Goal: Find specific page/section: Find specific page/section

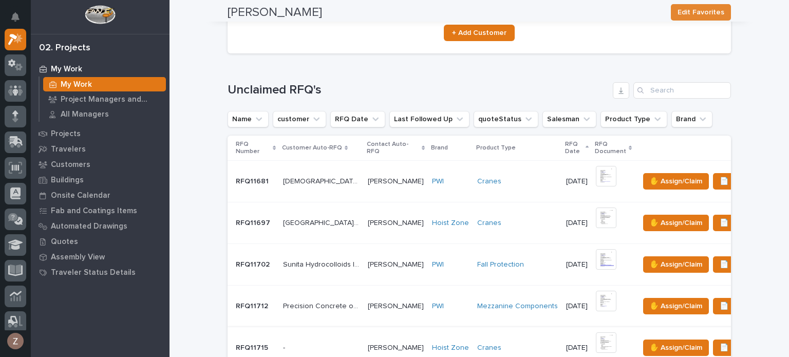
scroll to position [154, 0]
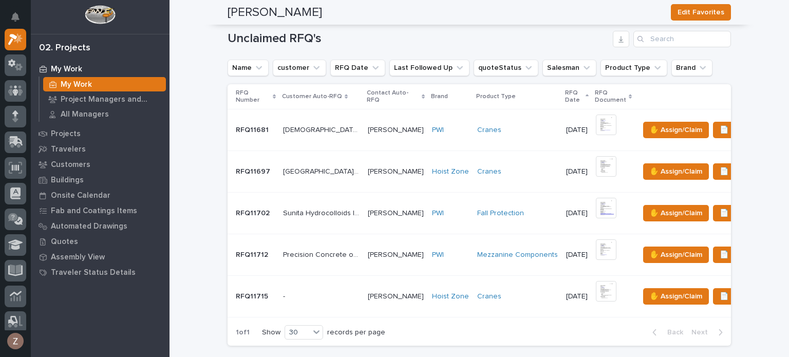
click at [490, 296] on div "Cranes" at bounding box center [517, 296] width 81 height 9
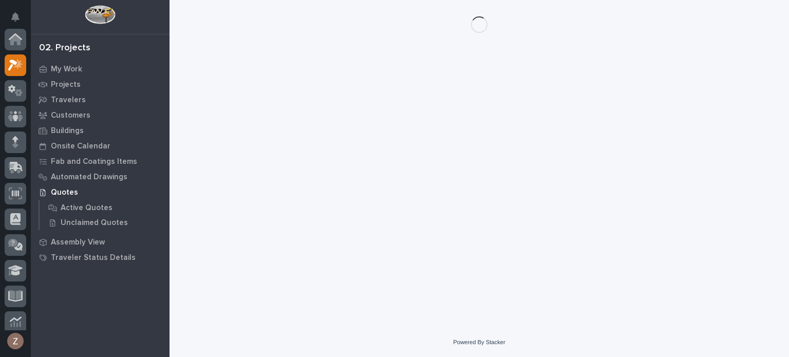
scroll to position [26, 0]
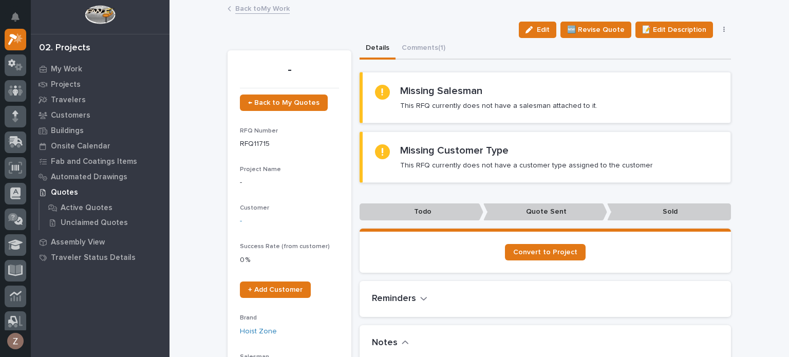
drag, startPoint x: 490, startPoint y: 296, endPoint x: 598, endPoint y: 200, distance: 144.1
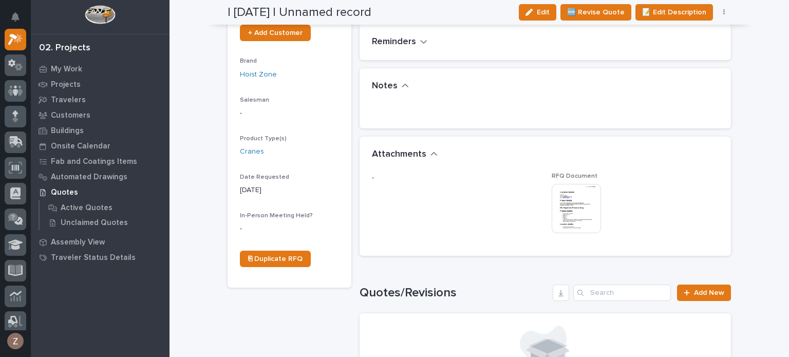
click at [573, 208] on img at bounding box center [576, 208] width 49 height 49
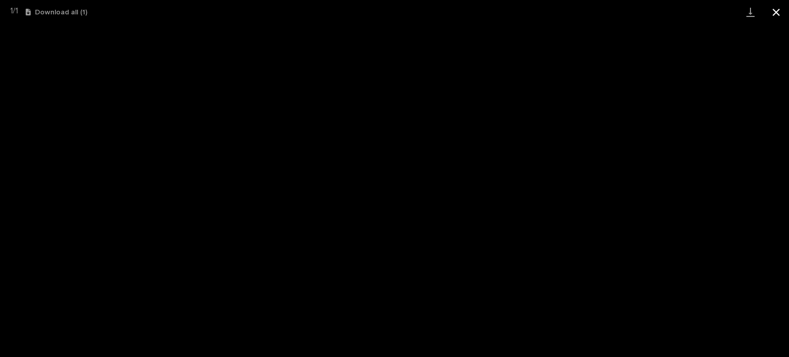
click at [789, 16] on button "Close gallery" at bounding box center [777, 12] width 26 height 24
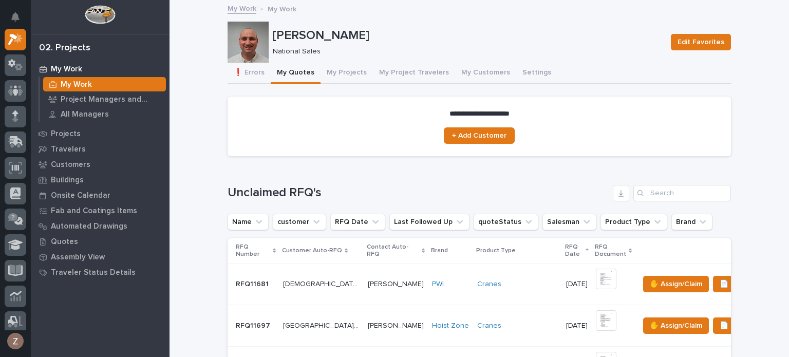
scroll to position [154, 0]
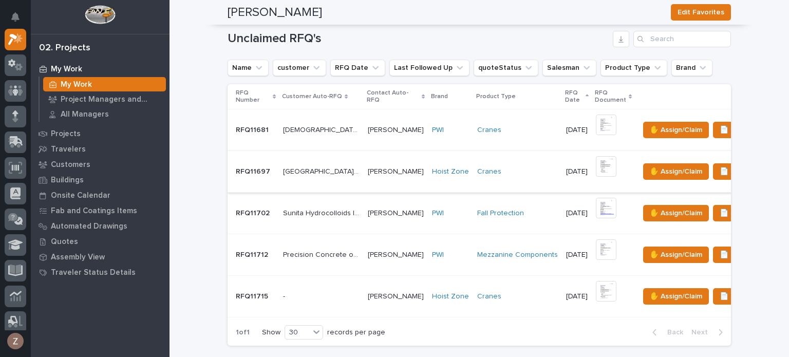
click at [596, 165] on img at bounding box center [606, 166] width 21 height 21
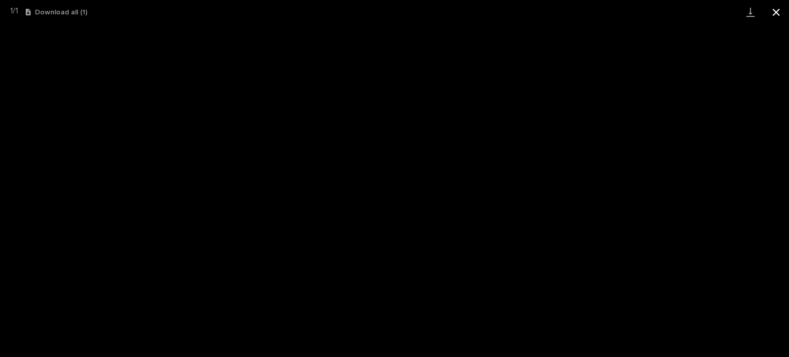
click at [777, 10] on button "Close gallery" at bounding box center [777, 12] width 26 height 24
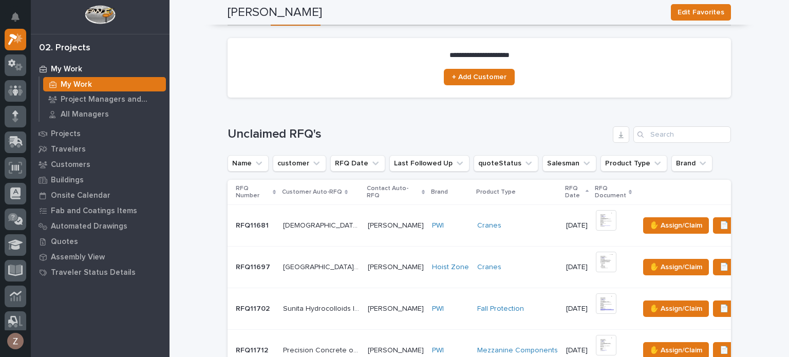
scroll to position [0, 0]
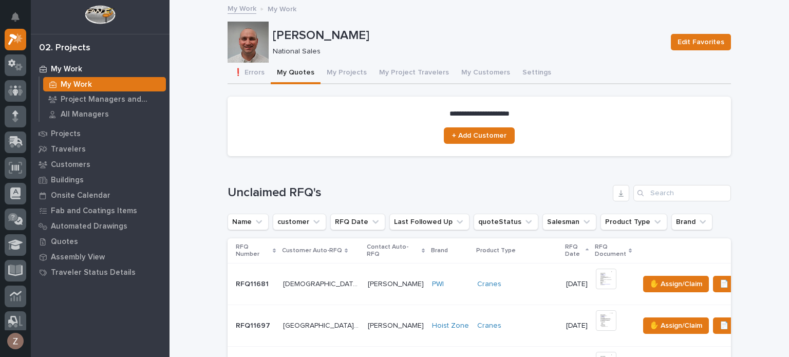
drag, startPoint x: 301, startPoint y: 159, endPoint x: 543, endPoint y: 168, distance: 241.6
click at [543, 168] on div "Loading... Saving… Unclaimed RFQ's Name customer RFQ Date Last Followed Up quot…" at bounding box center [480, 336] width 504 height 344
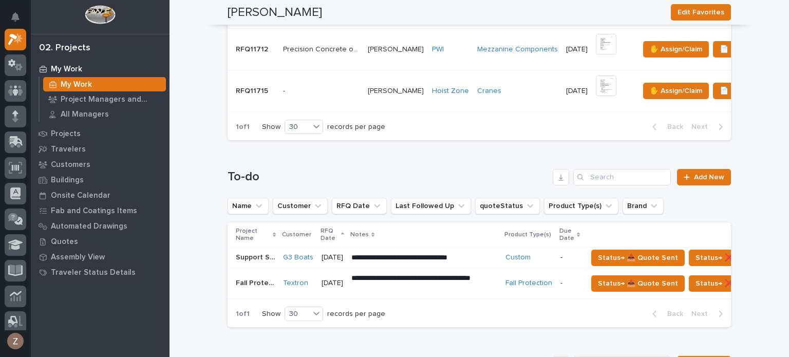
scroll to position [308, 0]
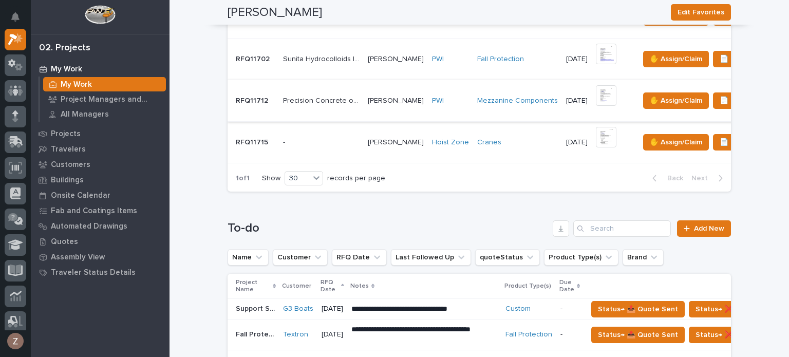
click at [596, 99] on img at bounding box center [606, 95] width 21 height 21
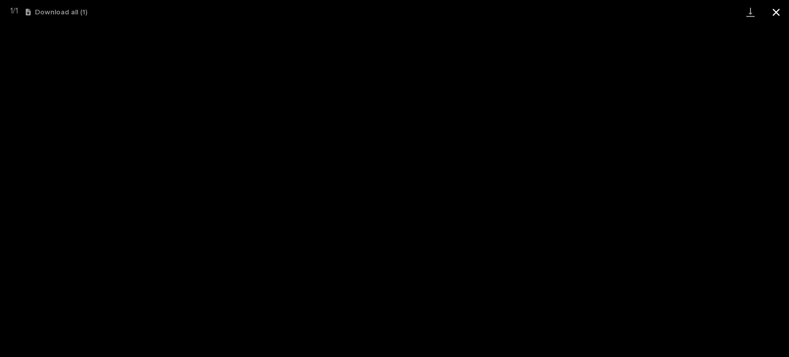
click at [780, 8] on button "Close gallery" at bounding box center [777, 12] width 26 height 24
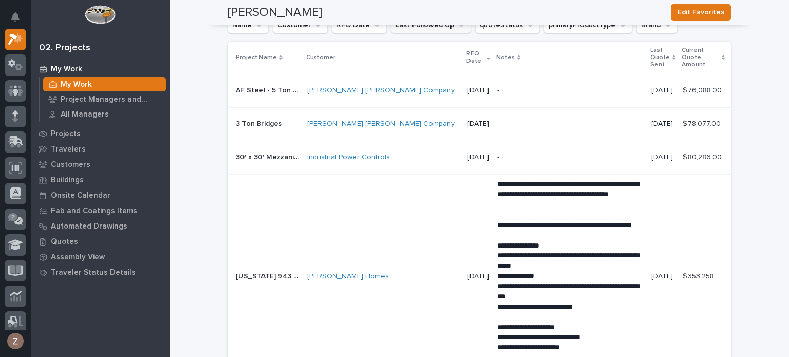
scroll to position [719, 0]
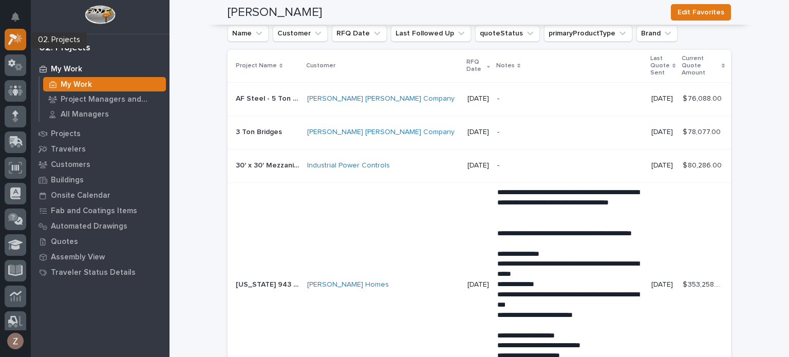
click at [14, 36] on icon at bounding box center [12, 39] width 9 height 11
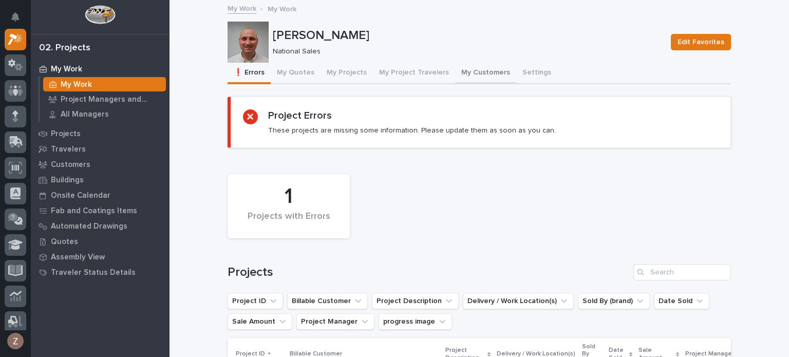
scroll to position [214, 0]
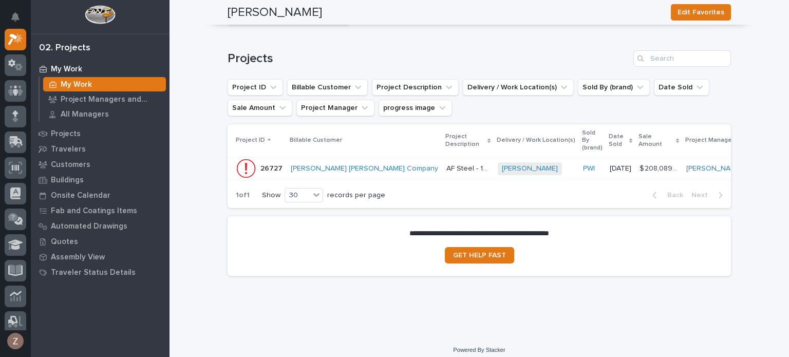
click at [342, 160] on div "[PERSON_NAME] [PERSON_NAME] Company" at bounding box center [364, 168] width 147 height 17
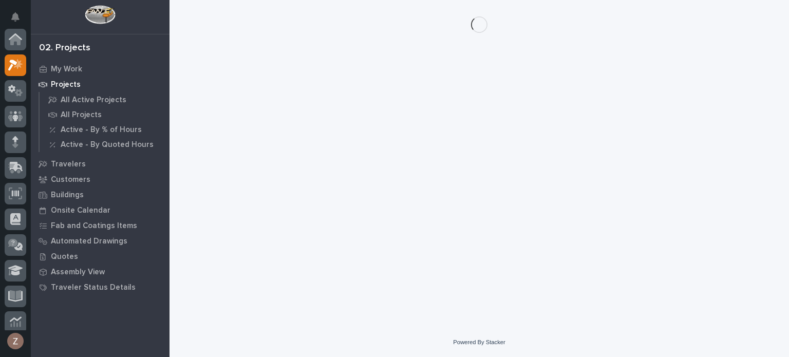
scroll to position [26, 0]
